Goal: Find specific page/section: Find specific page/section

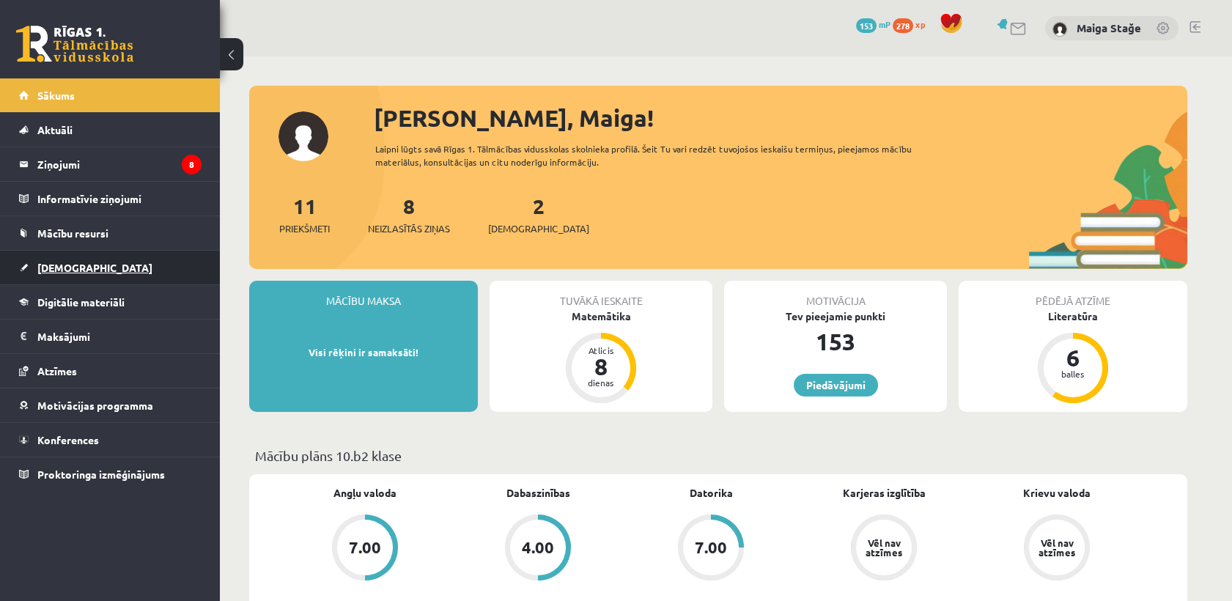
click at [73, 270] on span "[DEMOGRAPHIC_DATA]" at bounding box center [94, 267] width 115 height 13
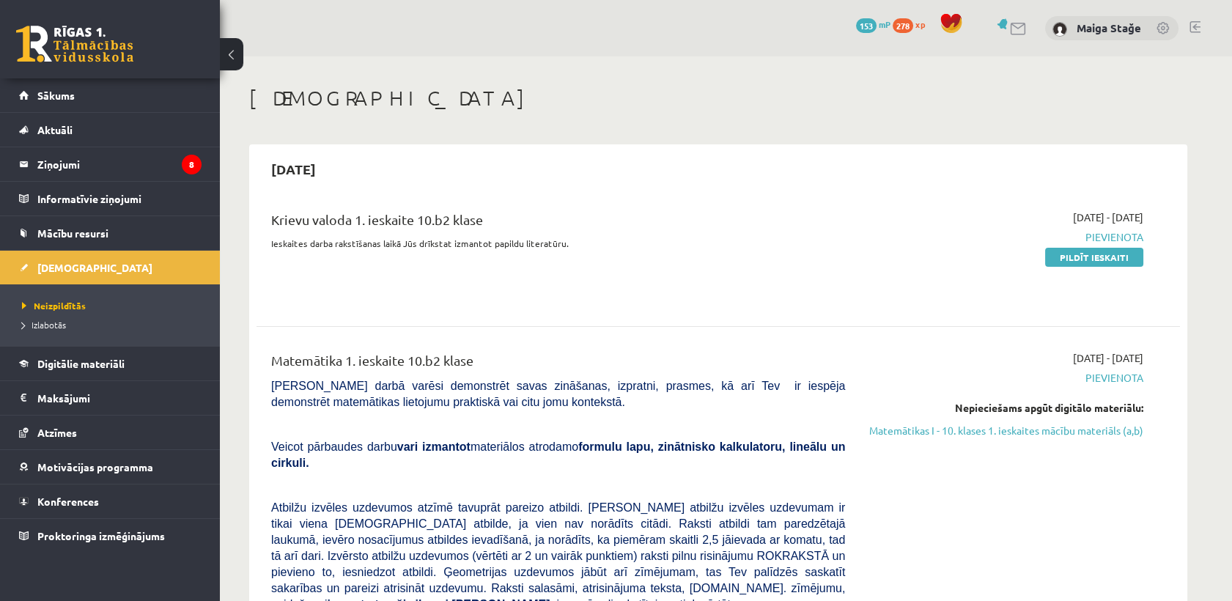
click at [1003, 26] on link at bounding box center [1004, 23] width 15 height 11
